Goal: Check status

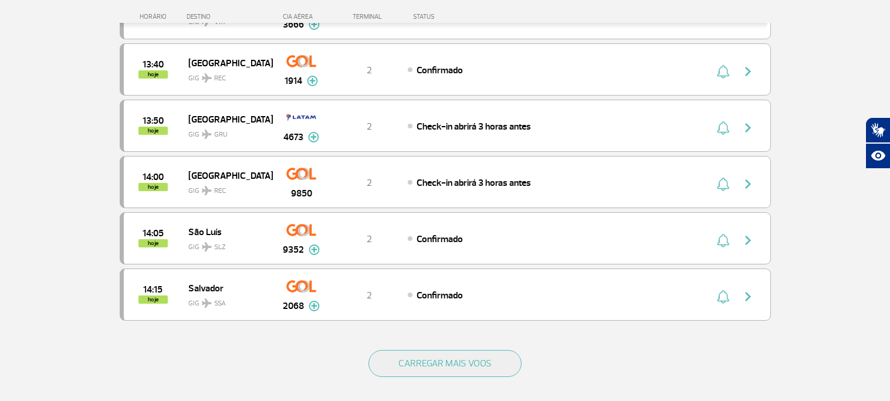
scroll to position [1018, 0]
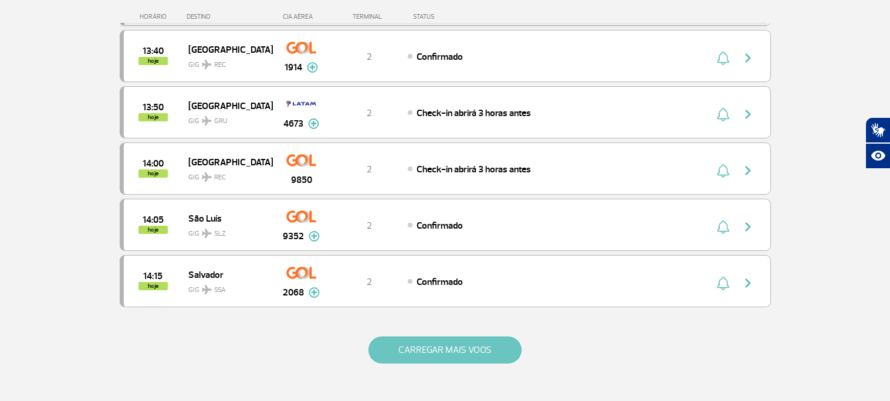
click at [476, 346] on button "CARREGAR MAIS VOOS" at bounding box center [444, 350] width 153 height 27
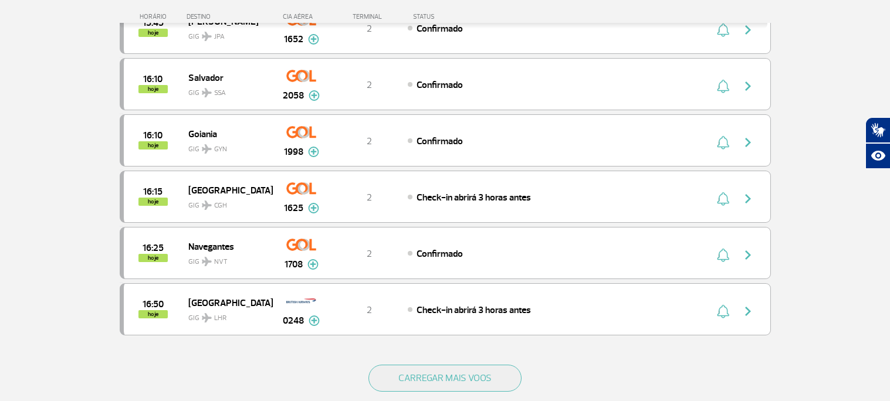
scroll to position [2114, 0]
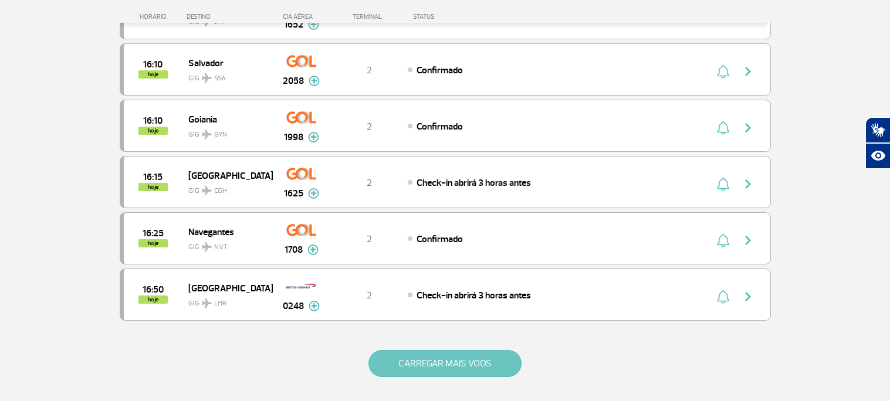
click at [405, 364] on button "CARREGAR MAIS VOOS" at bounding box center [444, 363] width 153 height 27
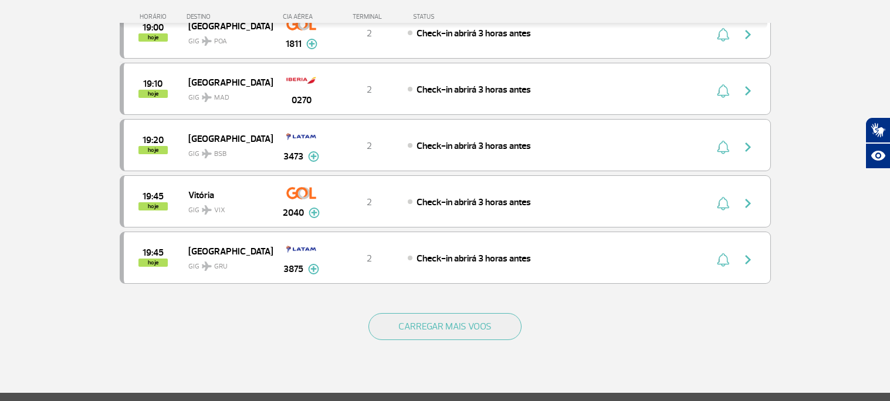
scroll to position [3305, 0]
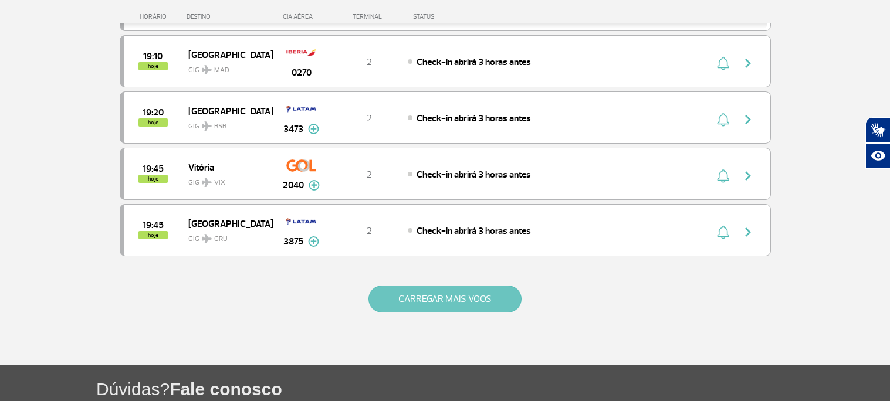
click at [439, 313] on button "CARREGAR MAIS VOOS" at bounding box center [444, 299] width 153 height 27
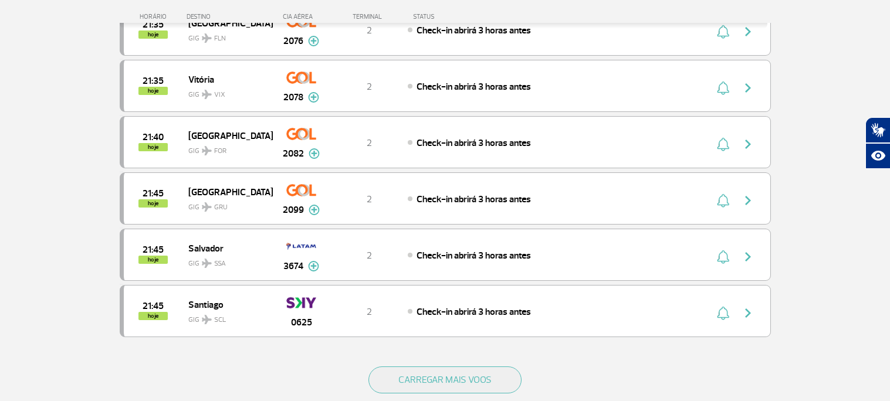
scroll to position [4428, 0]
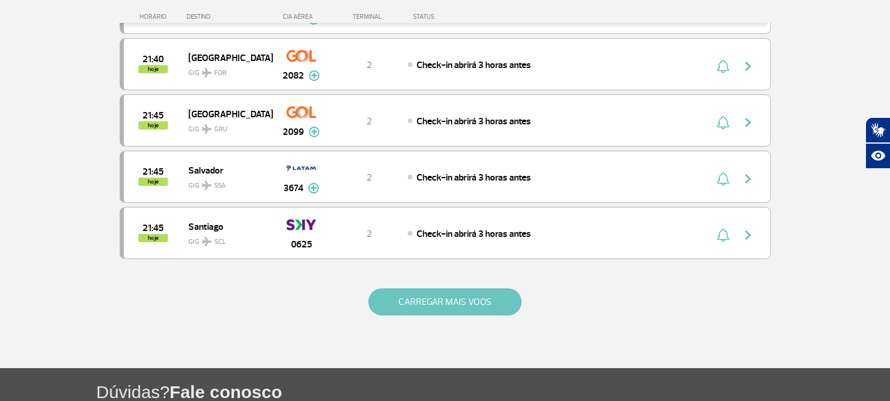
click at [464, 314] on button "CARREGAR MAIS VOOS" at bounding box center [444, 302] width 153 height 27
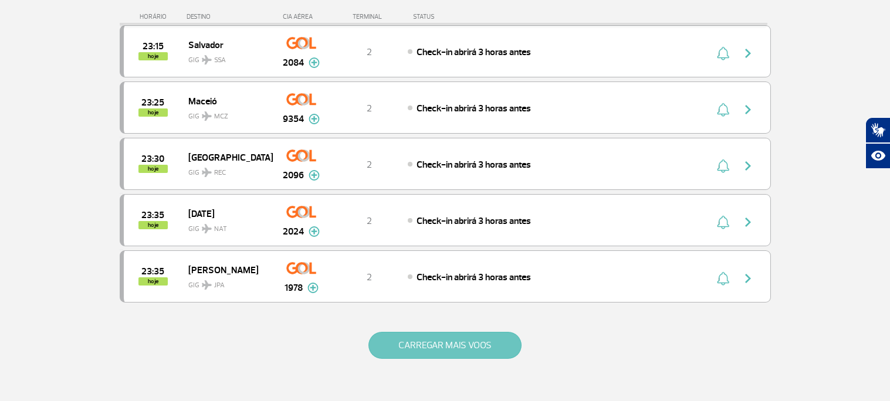
scroll to position [5520, 0]
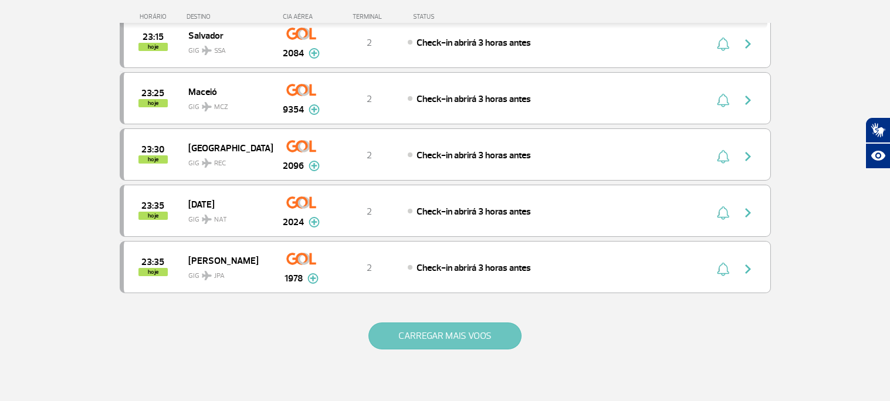
click at [439, 350] on button "CARREGAR MAIS VOOS" at bounding box center [444, 336] width 153 height 27
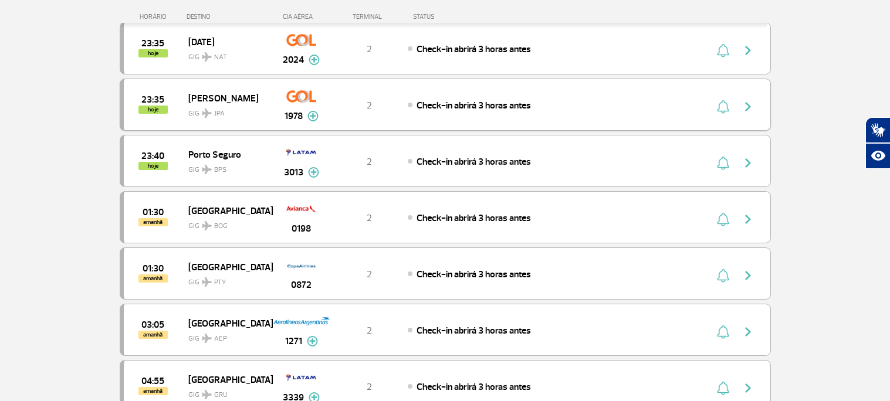
scroll to position [5686, 0]
